Goal: Check status: Check status

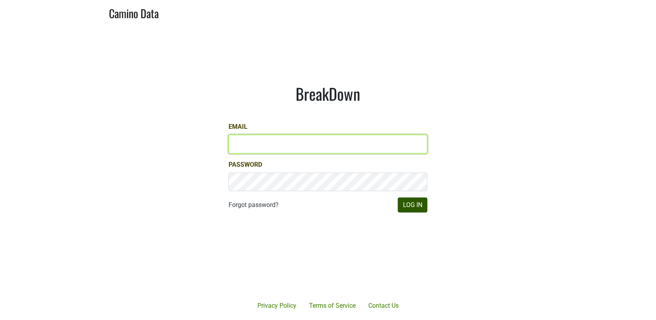
type input "jill@matthiasson.com"
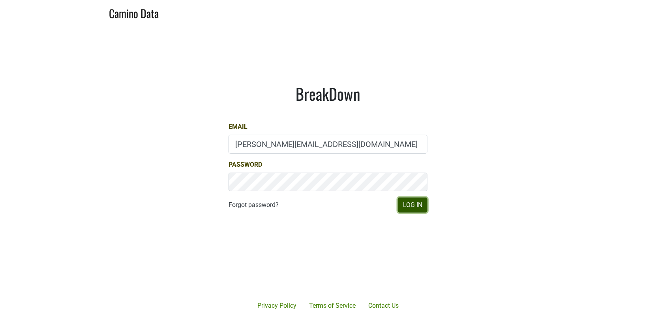
click at [409, 209] on button "Log In" at bounding box center [413, 204] width 30 height 15
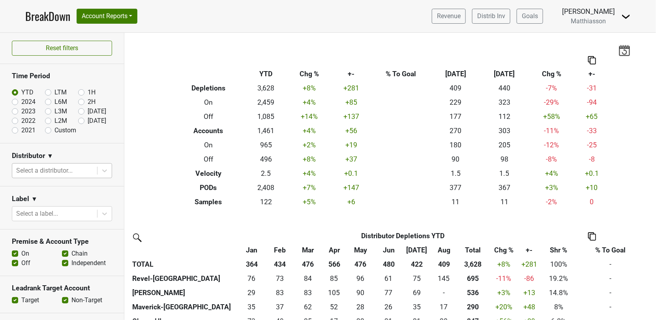
click at [75, 171] on div at bounding box center [54, 170] width 77 height 11
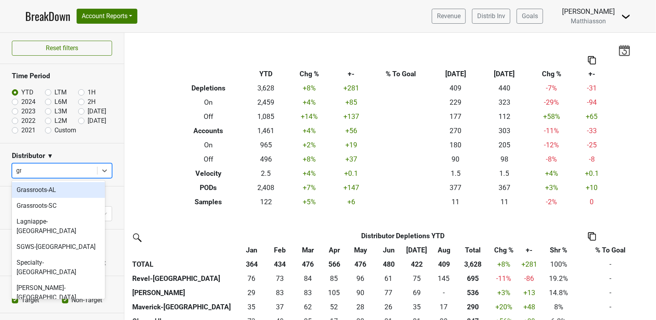
type input "gra"
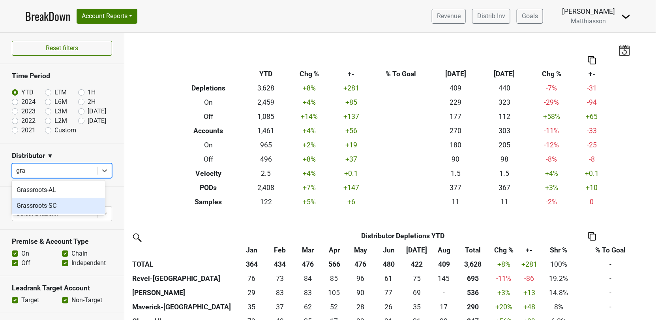
click at [41, 205] on div "Grassroots-SC" at bounding box center [58, 206] width 93 height 16
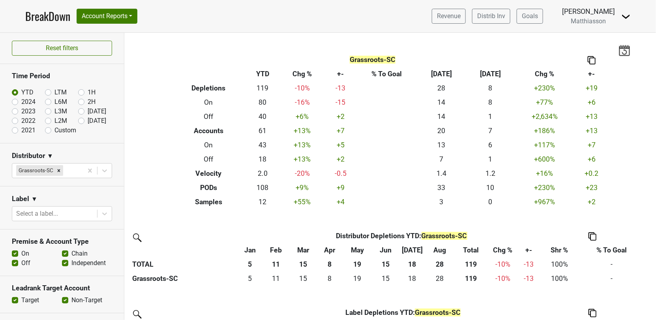
click at [88, 111] on label "[DATE]" at bounding box center [97, 111] width 19 height 9
click at [78, 111] on input "[DATE]" at bounding box center [94, 111] width 32 height 8
radio input "true"
